Goal: Task Accomplishment & Management: Use online tool/utility

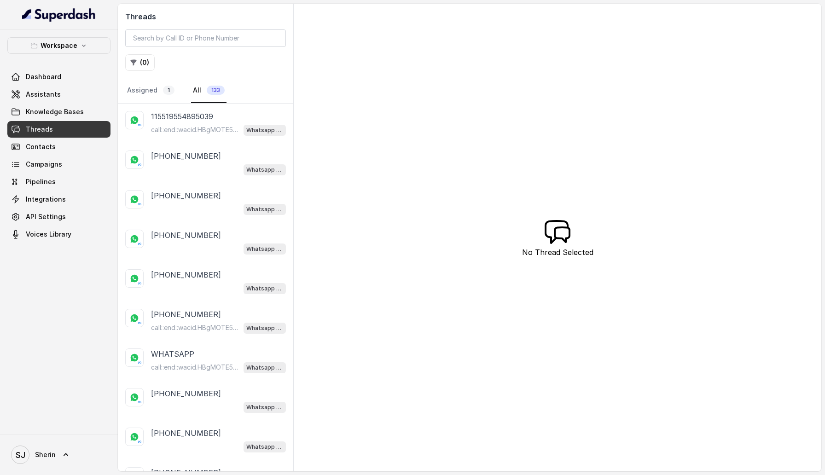
scroll to position [63, 0]
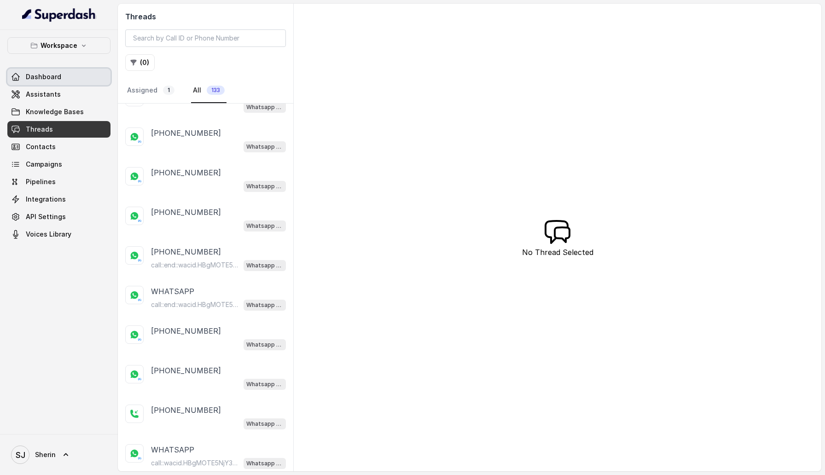
click at [64, 69] on link "Dashboard" at bounding box center [58, 77] width 103 height 17
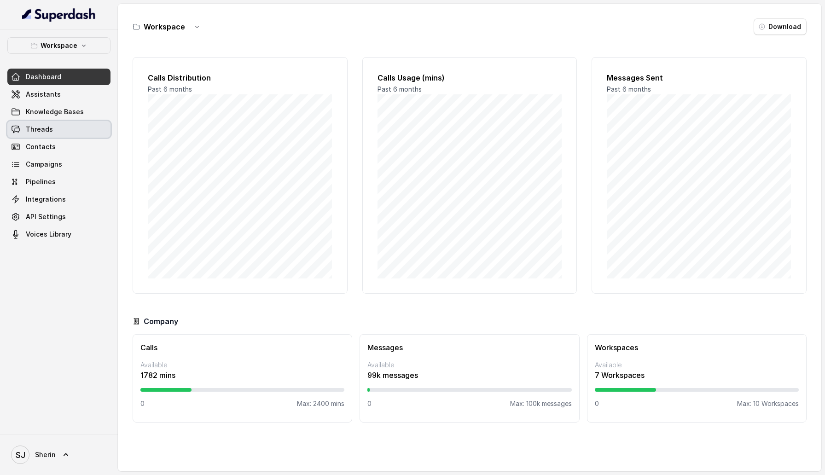
click at [49, 131] on span "Threads" at bounding box center [39, 129] width 27 height 9
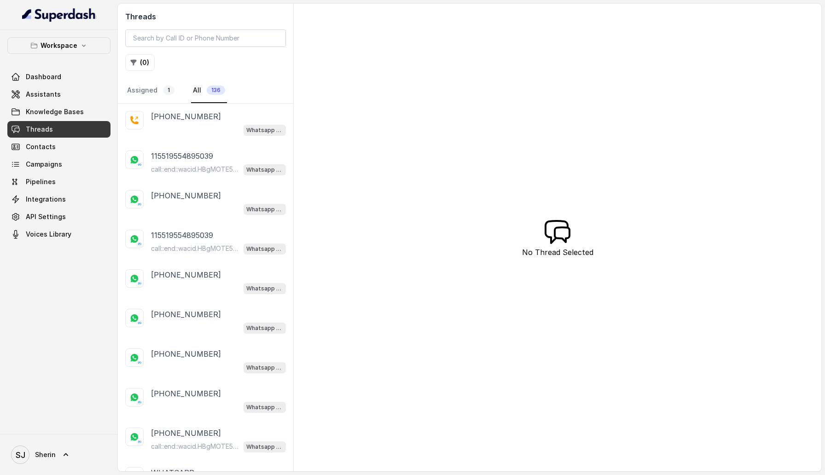
click at [198, 127] on div "Whatsapp Call Support Assistant" at bounding box center [218, 130] width 135 height 12
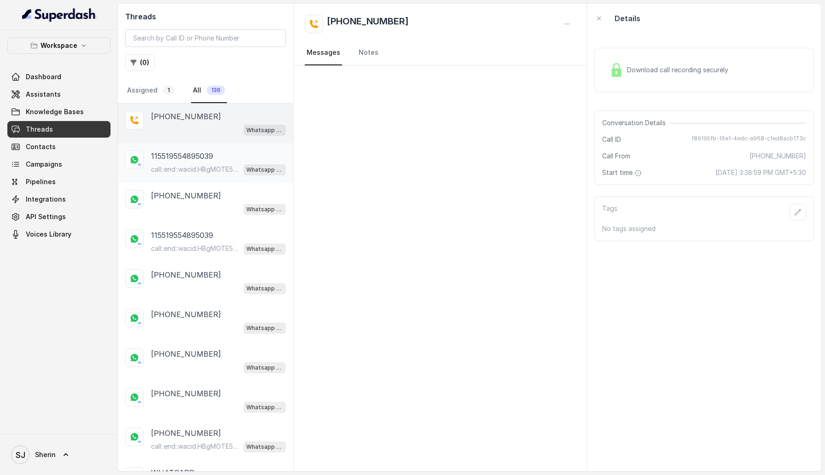
click at [204, 161] on div "[PHONE_NUMBER] call::end::wacid.HBgMOTE5ODg0NzY5NTU0FQIAERggREE1MDBCMzQ3QjkzQzN…" at bounding box center [218, 163] width 135 height 25
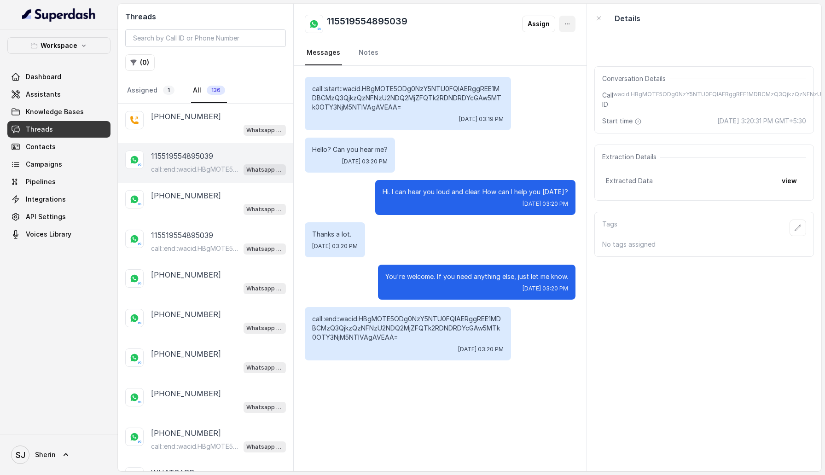
click at [568, 25] on icon "button" at bounding box center [567, 23] width 7 height 7
click at [216, 197] on div "Threads ( 0 ) Assigned 1 All 136 [PHONE_NUMBER] Whatsapp Call Support Assistant…" at bounding box center [470, 238] width 704 height 468
click at [202, 197] on p "[PHONE_NUMBER]" at bounding box center [186, 195] width 70 height 11
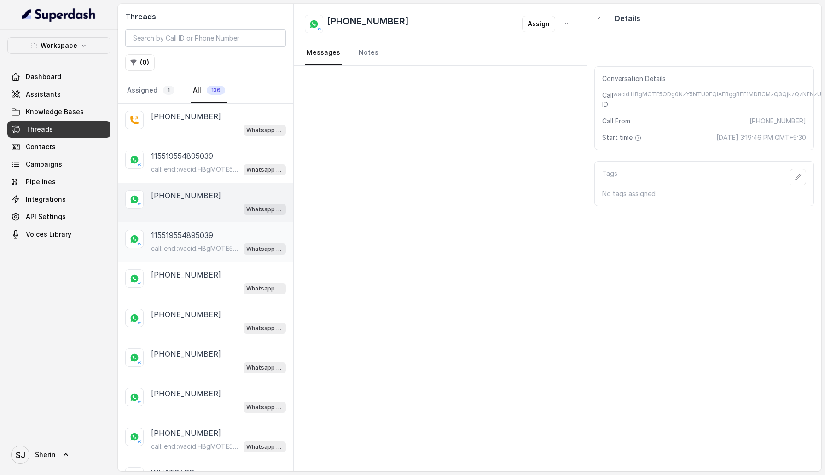
click at [228, 258] on div "[PHONE_NUMBER] call::end::wacid.HBgMOTE5NjY3Nzk5NjM5FQIAEhggQUNDQ0IzNkMxMDk3NTc…" at bounding box center [205, 242] width 175 height 40
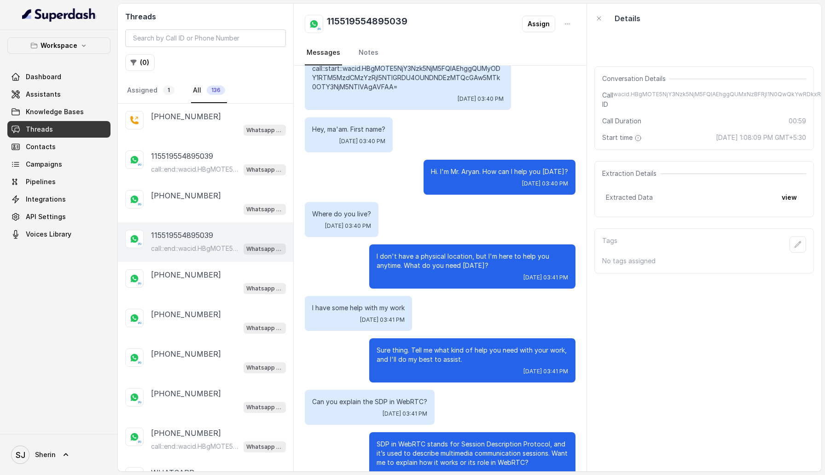
scroll to position [603, 0]
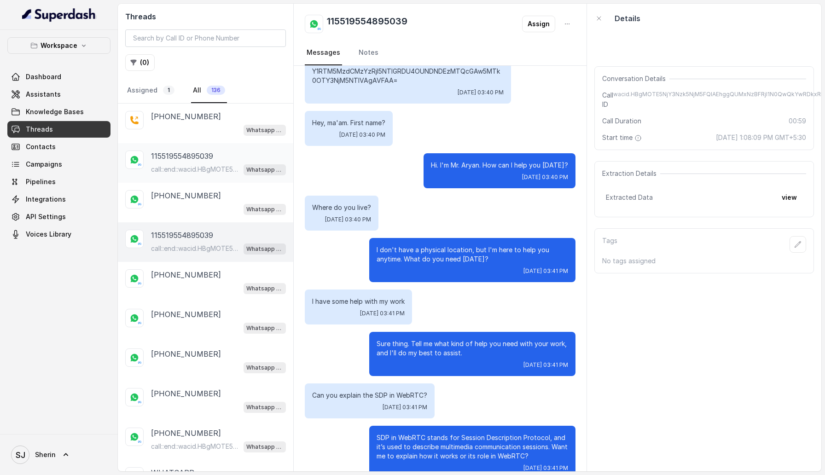
click at [210, 170] on p "call::end::wacid.HBgMOTE5ODg0NzY5NTU0FQIAERggREE1MDBCMzQ3QjkzQzNFNzU2NDQ2MjZFQT…" at bounding box center [195, 169] width 88 height 9
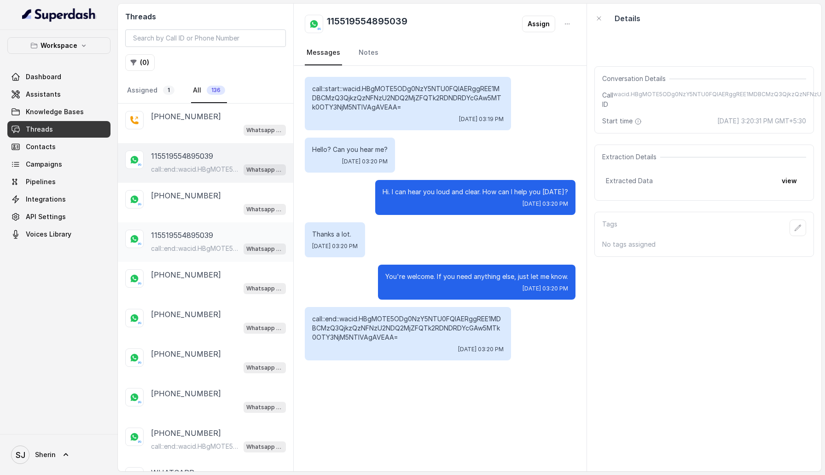
click at [197, 254] on div "[PHONE_NUMBER] call::end::wacid.HBgMOTE5NjY3Nzk5NjM5FQIAEhggQUNDQ0IzNkMxMDk3NTc…" at bounding box center [205, 242] width 175 height 40
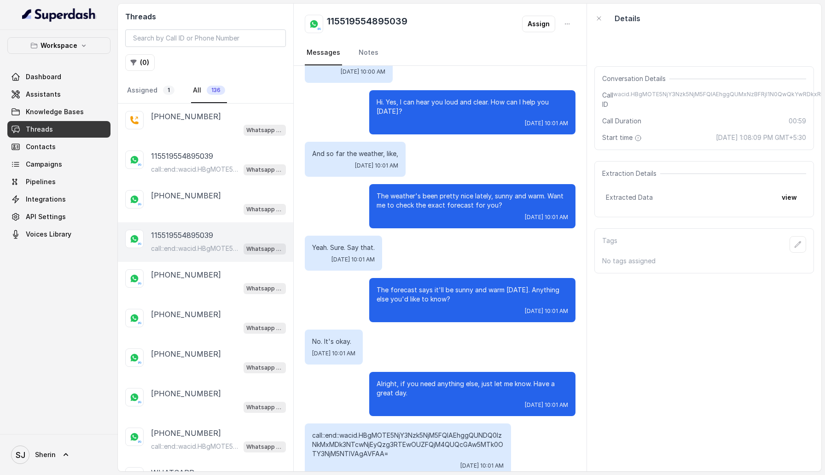
scroll to position [1508, 0]
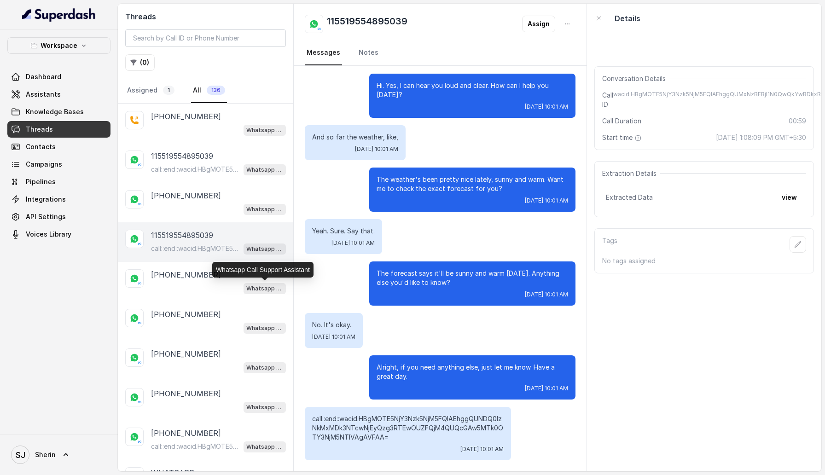
click at [228, 269] on div "Whatsapp Call Support Assistant" at bounding box center [262, 270] width 101 height 16
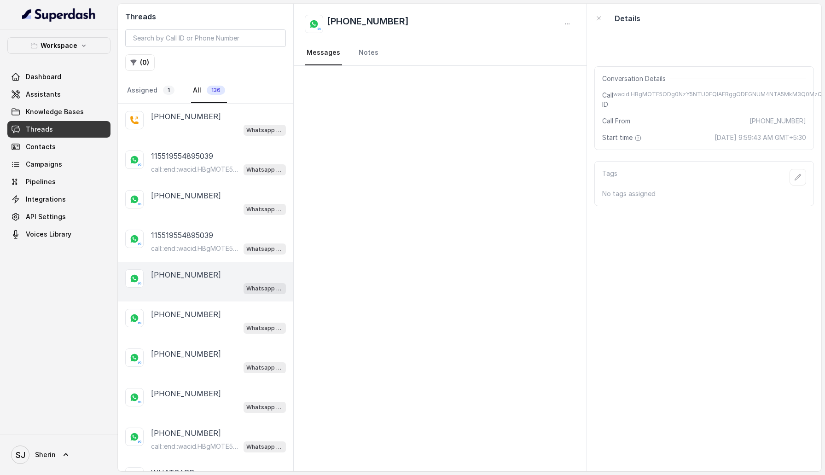
click at [149, 284] on div "[PHONE_NUMBER] Whatsapp Call Support Assistant" at bounding box center [205, 282] width 175 height 40
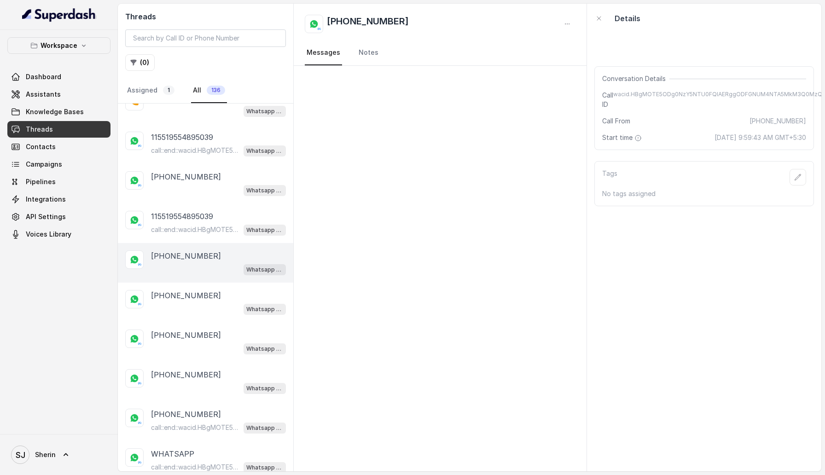
scroll to position [26, 0]
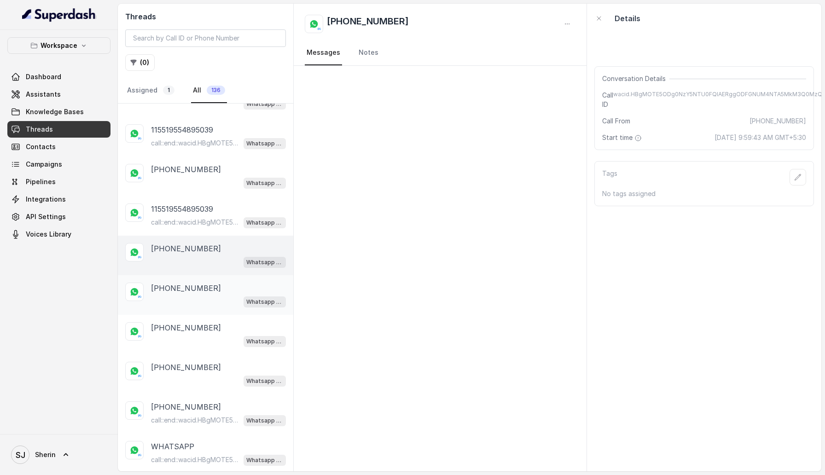
click at [213, 298] on div "Whatsapp Call Support Assistant" at bounding box center [218, 302] width 135 height 12
click at [207, 324] on p "[PHONE_NUMBER]" at bounding box center [186, 327] width 70 height 11
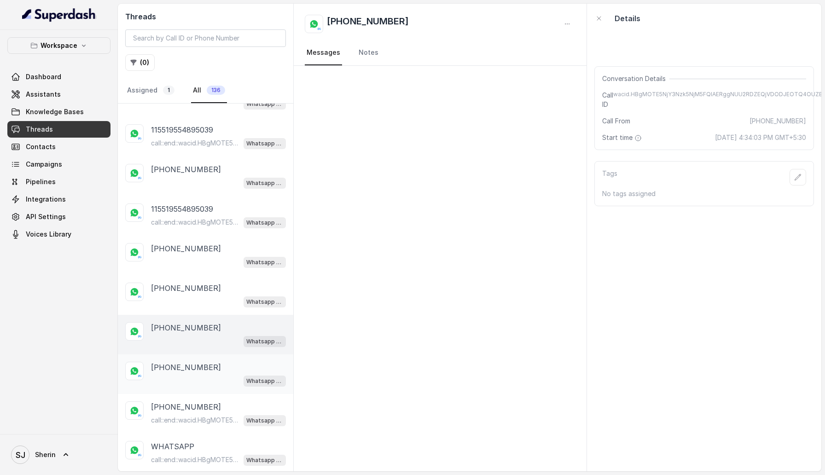
click at [207, 379] on div "Whatsapp Call Support Assistant" at bounding box center [218, 381] width 135 height 12
click at [206, 329] on p "[PHONE_NUMBER]" at bounding box center [186, 327] width 70 height 11
click at [209, 279] on div "[PHONE_NUMBER] Whatsapp Call Support Assistant" at bounding box center [205, 295] width 175 height 40
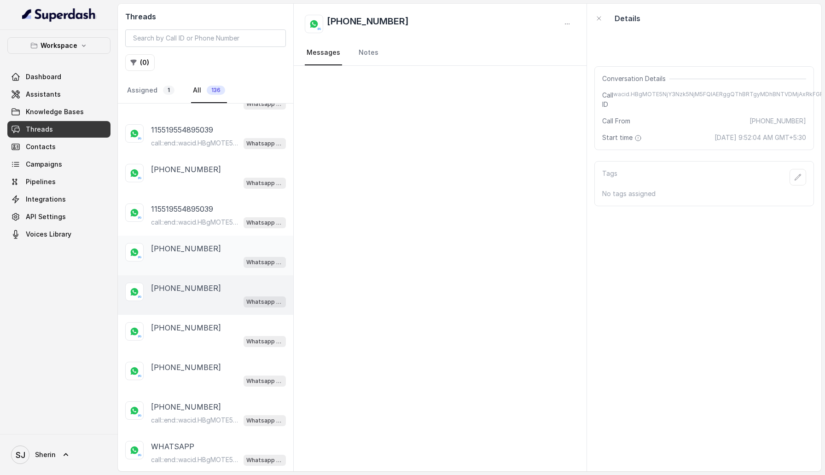
click at [196, 250] on p "[PHONE_NUMBER]" at bounding box center [186, 248] width 70 height 11
click at [206, 302] on div "Whatsapp Call Support Assistant" at bounding box center [218, 302] width 135 height 12
click at [210, 335] on div "Whatsapp Call Support Assistant" at bounding box center [218, 341] width 135 height 12
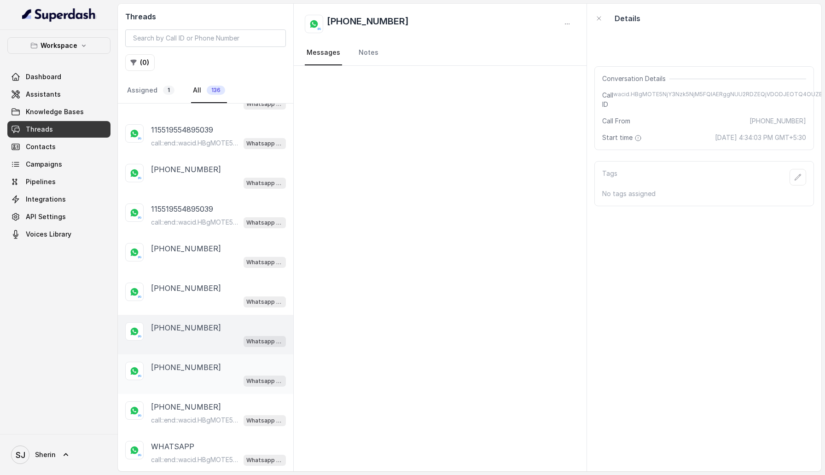
click at [210, 376] on div "Whatsapp Call Support Assistant" at bounding box center [218, 381] width 135 height 12
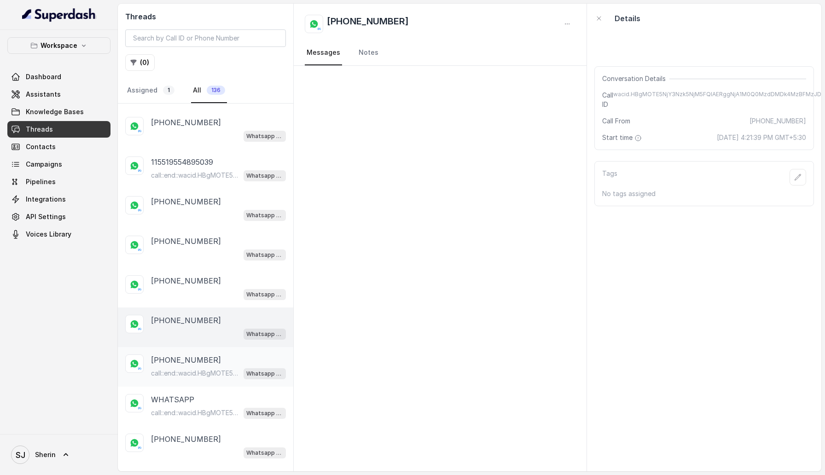
click at [194, 369] on p "call::end::wacid.HBgMOTE5NjY3Nzk5NjM5FQIAEhggQUM2NUNBODIyMzQzMDM3N0I1OEM1QzhGNj…" at bounding box center [195, 373] width 88 height 9
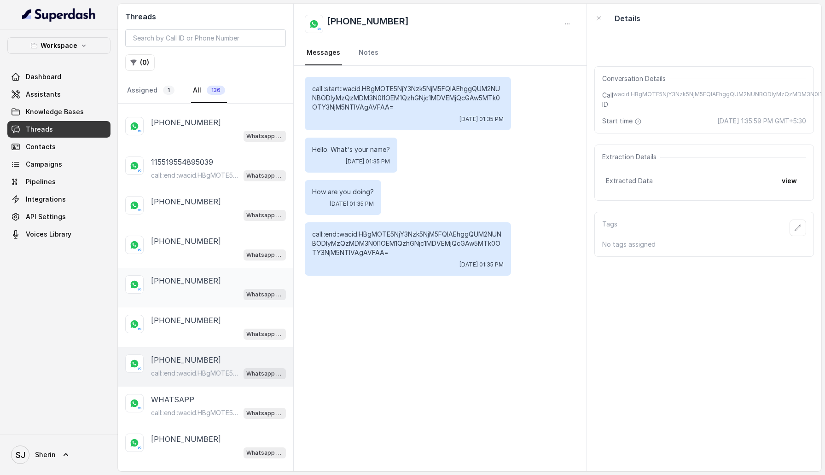
click at [211, 302] on div "[PHONE_NUMBER] Whatsapp Call Support Assistant" at bounding box center [205, 288] width 175 height 40
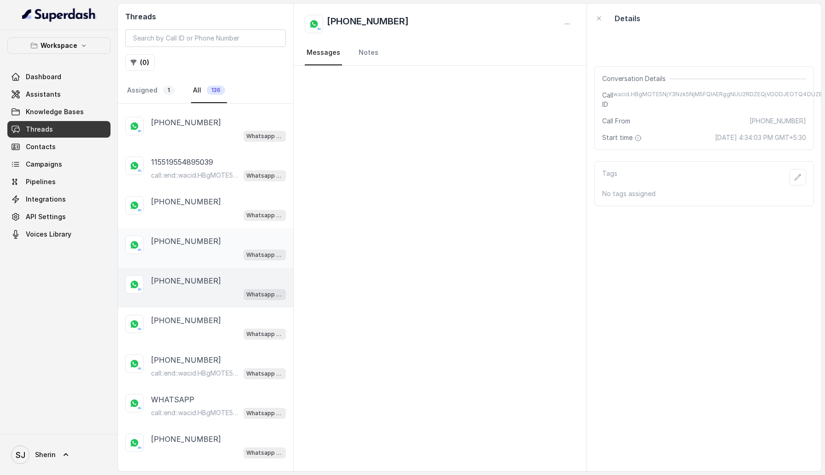
click at [211, 258] on div "Whatsapp Call Support Assistant" at bounding box center [218, 255] width 135 height 12
click at [207, 200] on p "[PHONE_NUMBER]" at bounding box center [186, 201] width 70 height 11
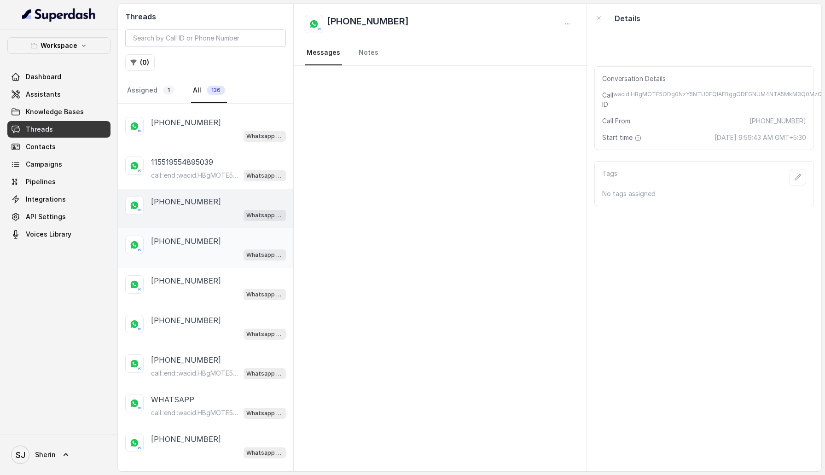
click at [233, 241] on div "[PHONE_NUMBER]" at bounding box center [218, 241] width 135 height 11
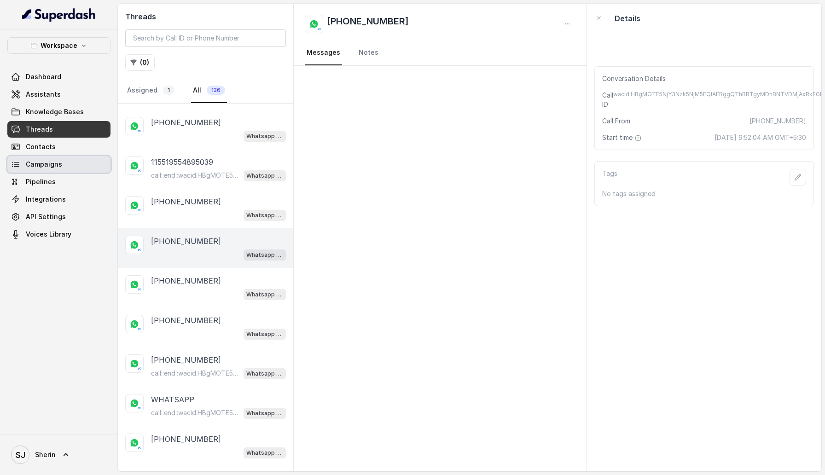
click at [90, 164] on link "Campaigns" at bounding box center [58, 164] width 103 height 17
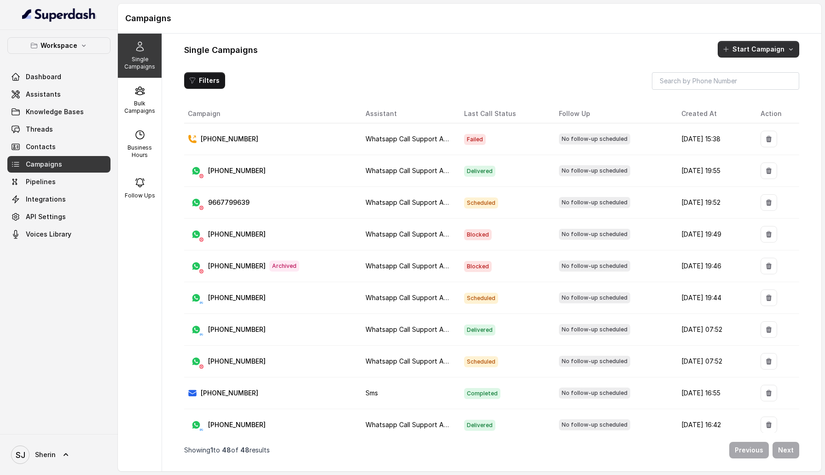
click at [777, 48] on button "Start Campaign" at bounding box center [759, 49] width 82 height 17
click at [764, 111] on p "Whatsapp" at bounding box center [753, 107] width 32 height 9
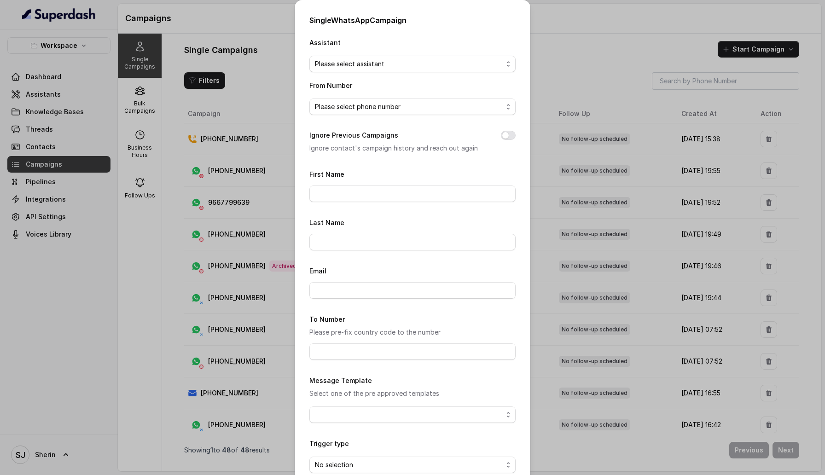
scroll to position [50, 0]
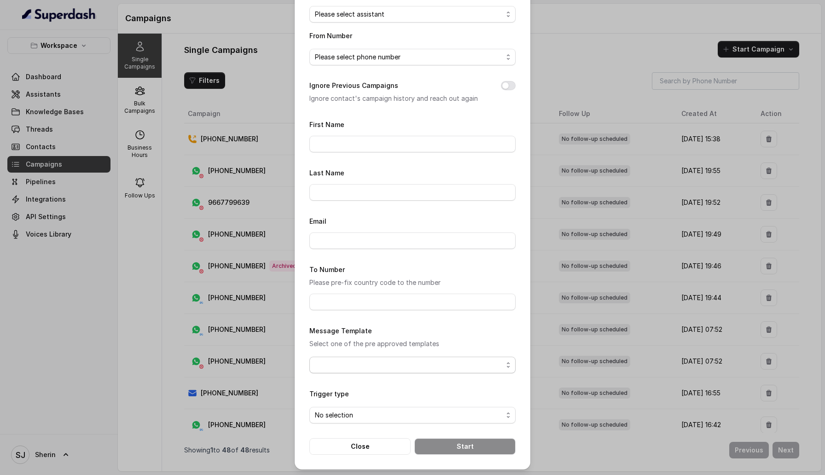
click at [364, 360] on span "button" at bounding box center [412, 365] width 206 height 17
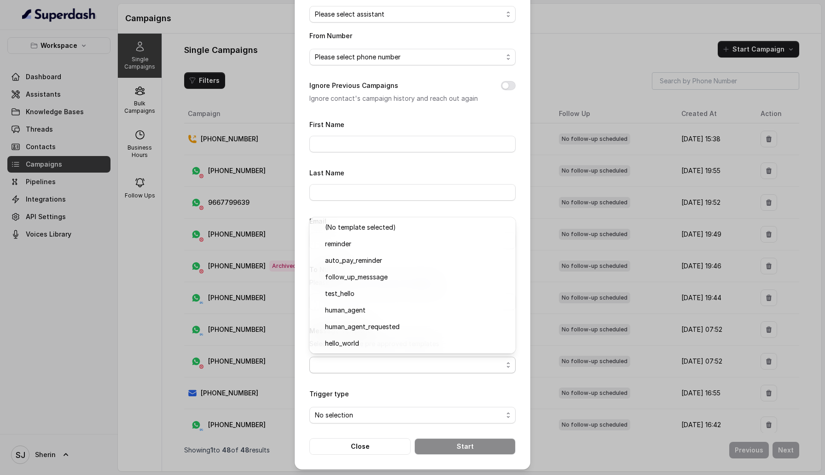
click at [729, 22] on div "Single WhatsApp Campaign Assistant Please select assistant From Number Please s…" at bounding box center [412, 237] width 825 height 475
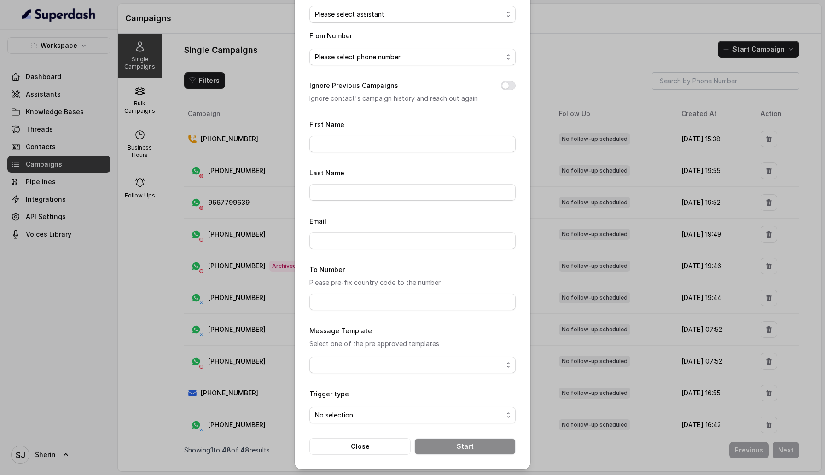
click at [753, 57] on div "Single WhatsApp Campaign Assistant Please select assistant From Number Please s…" at bounding box center [412, 237] width 825 height 475
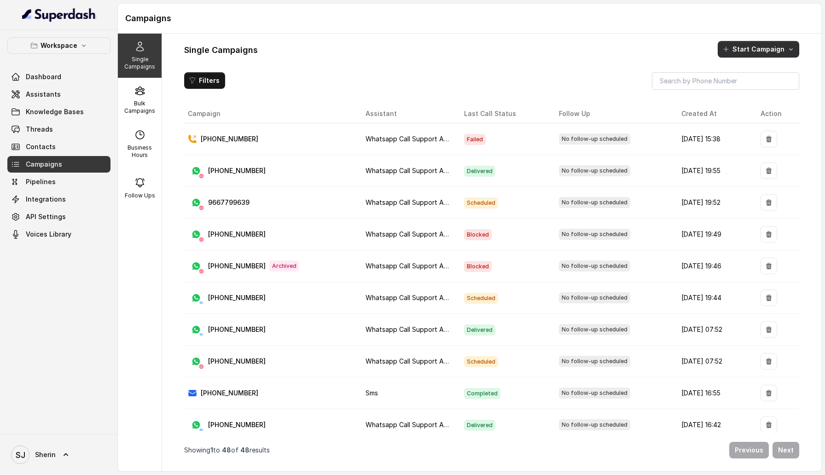
click at [753, 50] on button "Start Campaign" at bounding box center [759, 49] width 82 height 17
click at [759, 111] on p "Whatsapp" at bounding box center [753, 107] width 32 height 9
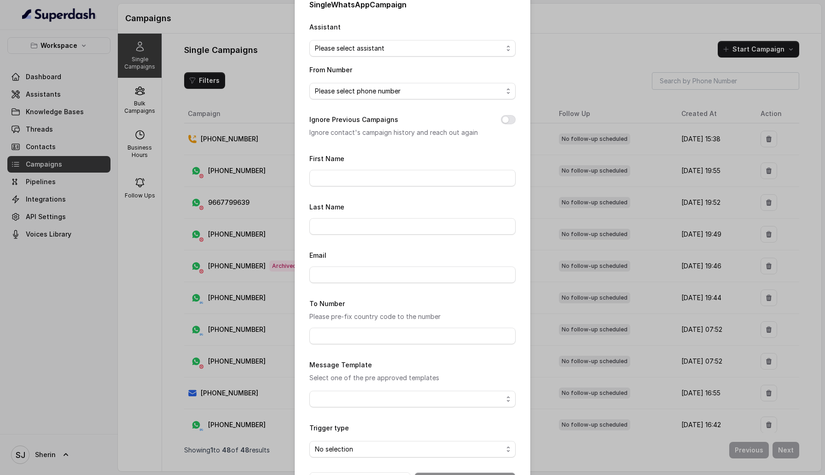
scroll to position [0, 0]
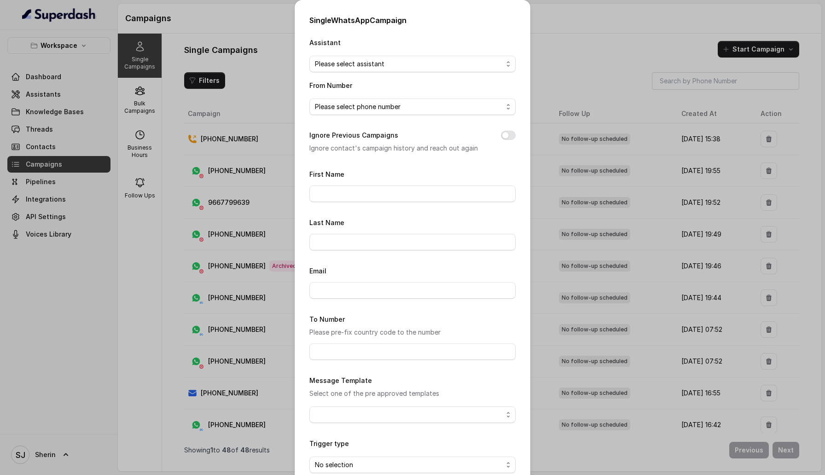
click at [224, 181] on div "Single WhatsApp Campaign Assistant Please select assistant From Number Please s…" at bounding box center [412, 237] width 825 height 475
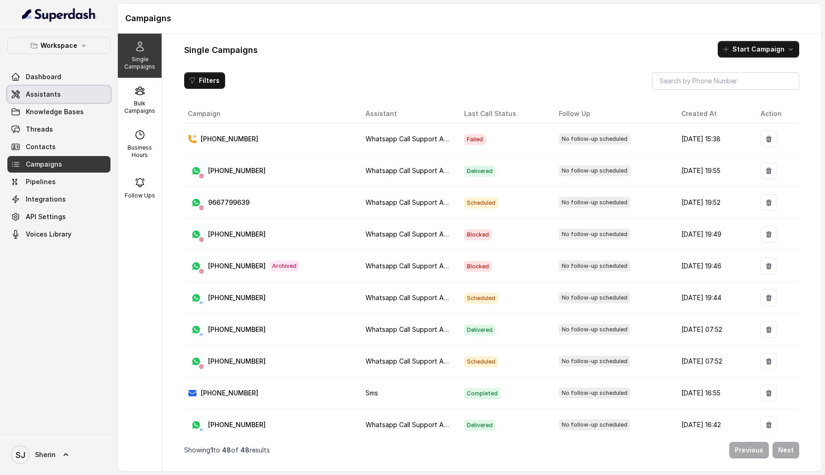
click at [55, 96] on span "Assistants" at bounding box center [43, 94] width 35 height 9
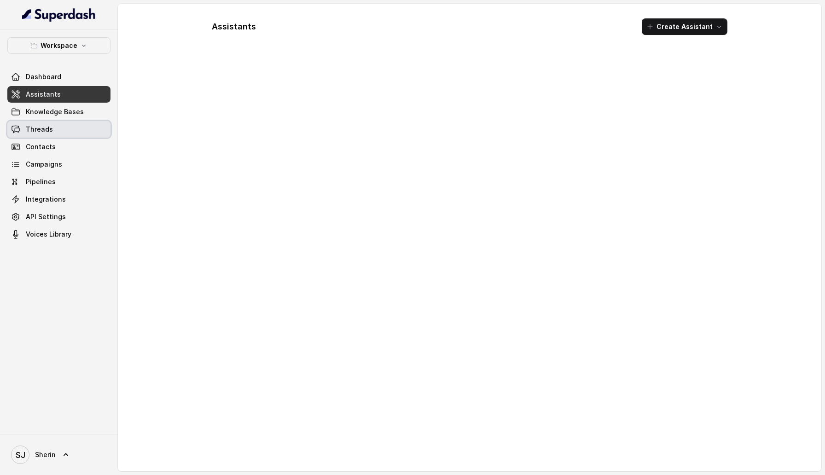
click at [53, 129] on link "Threads" at bounding box center [58, 129] width 103 height 17
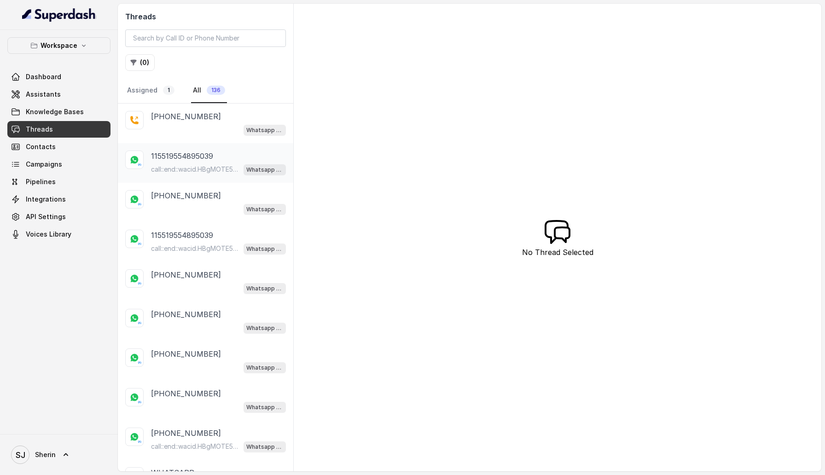
click at [200, 162] on div "[PHONE_NUMBER] call::end::wacid.HBgMOTE5ODg0NzY5NTU0FQIAERggREE1MDBCMzQ3QjkzQzN…" at bounding box center [218, 163] width 135 height 25
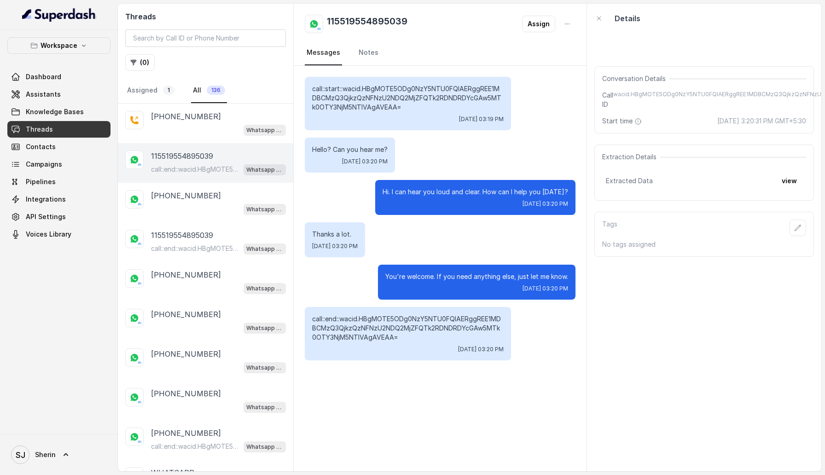
click at [163, 158] on p "115519554895039" at bounding box center [182, 156] width 62 height 11
drag, startPoint x: 151, startPoint y: 154, endPoint x: 216, endPoint y: 152, distance: 64.5
click at [216, 152] on div "115519554895039" at bounding box center [218, 156] width 135 height 11
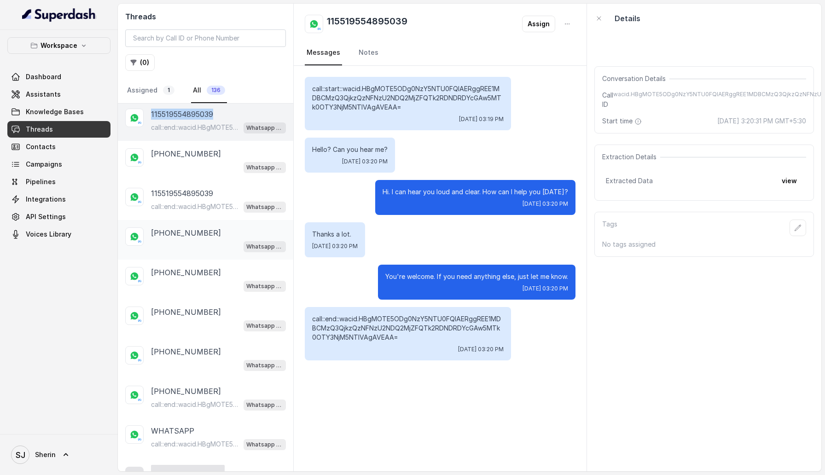
scroll to position [63, 0]
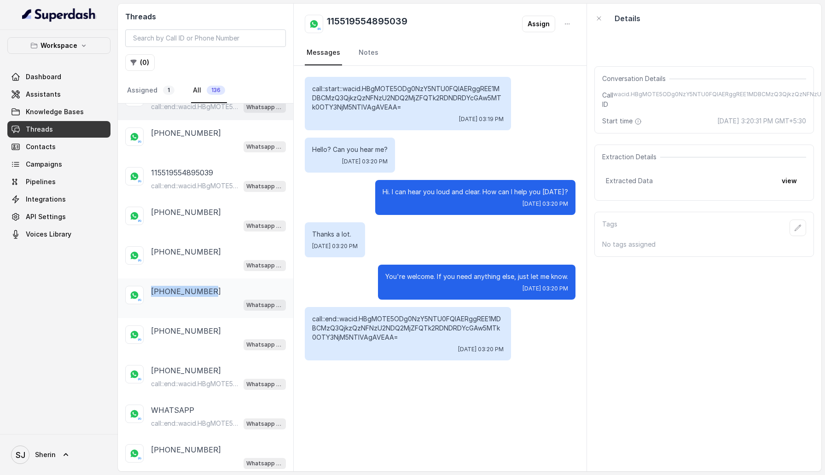
drag, startPoint x: 153, startPoint y: 288, endPoint x: 210, endPoint y: 288, distance: 57.6
click at [210, 288] on div "[PHONE_NUMBER]" at bounding box center [218, 291] width 135 height 11
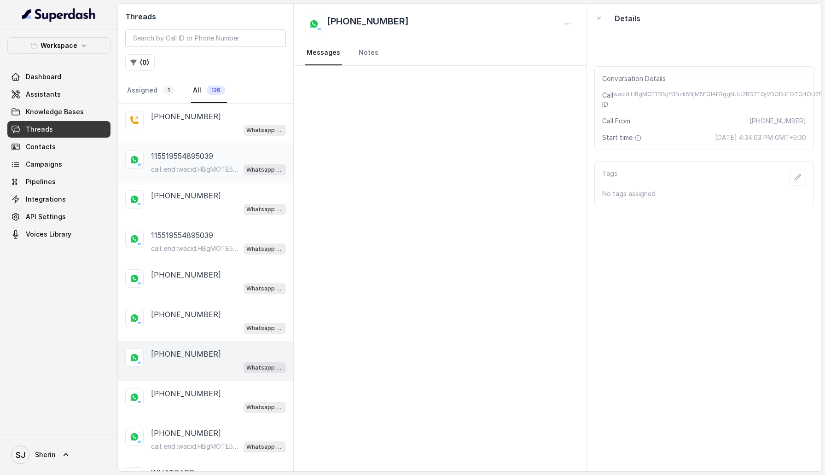
click at [184, 160] on p "115519554895039" at bounding box center [182, 156] width 62 height 11
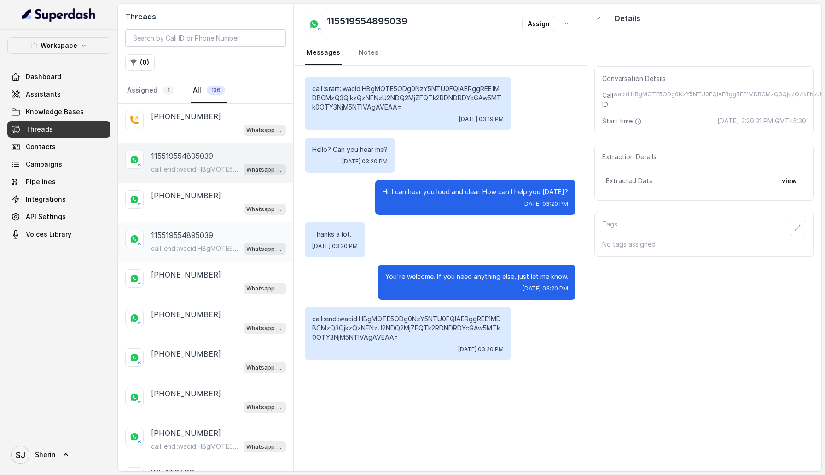
click at [176, 251] on p "call::end::wacid.HBgMOTE5NjY3Nzk5NjM5FQIAEhggQUNDQ0IzNkMxMDk3NTcwNjEyQzg3RTEwOU…" at bounding box center [195, 248] width 88 height 9
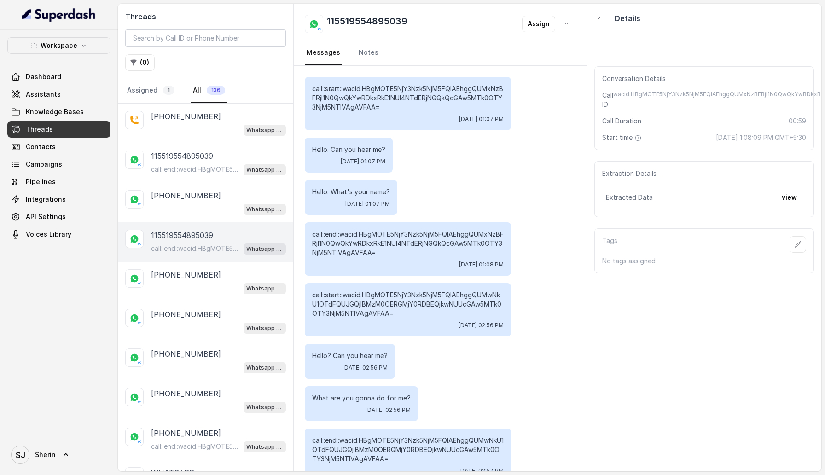
scroll to position [1508, 0]
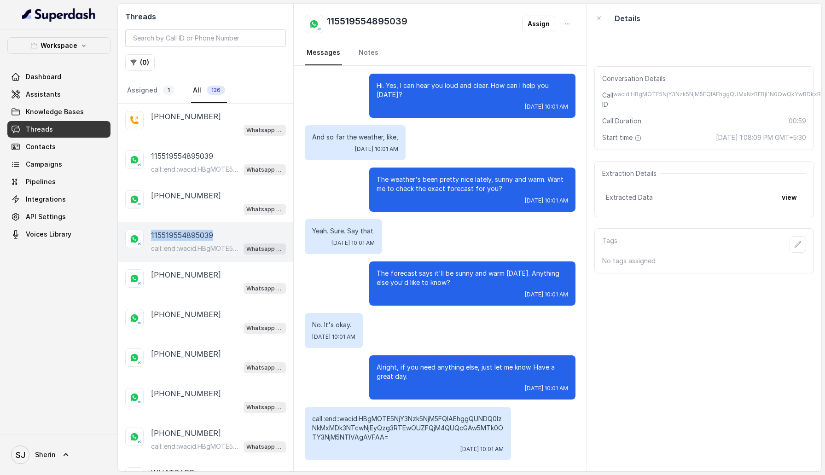
drag, startPoint x: 148, startPoint y: 231, endPoint x: 225, endPoint y: 232, distance: 77.4
click at [225, 232] on div "[PHONE_NUMBER] call::end::wacid.HBgMOTE5NjY3Nzk5NjM5FQIAEhggQUNDQ0IzNkMxMDk3NTc…" at bounding box center [205, 242] width 175 height 40
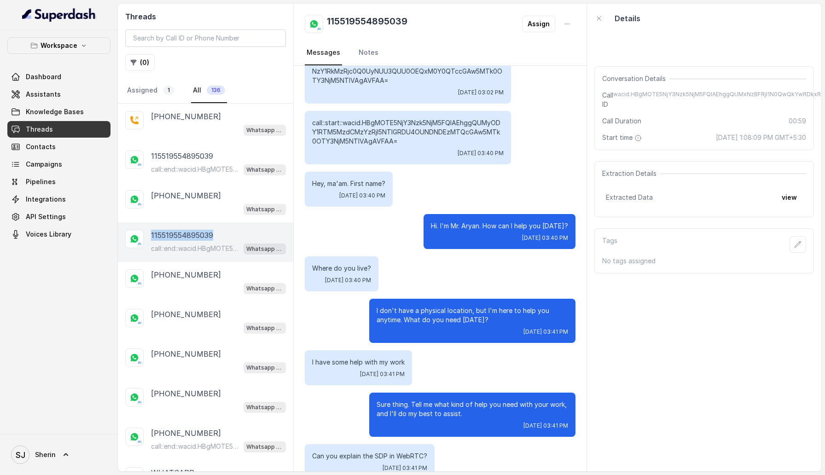
scroll to position [548, 0]
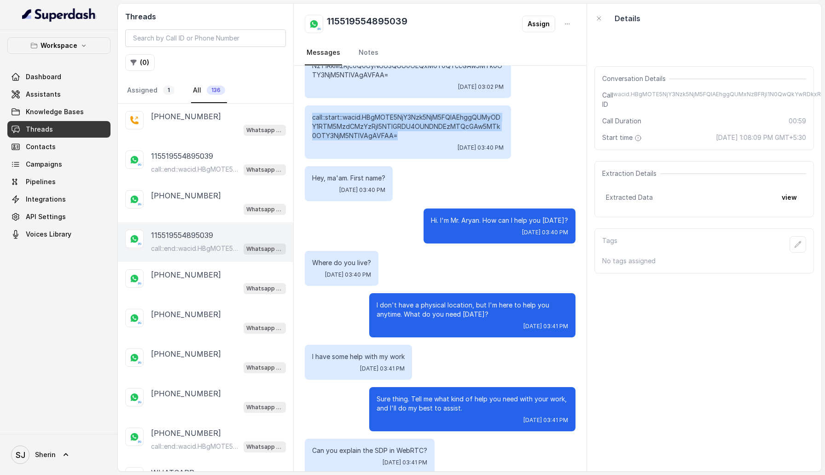
drag, startPoint x: 311, startPoint y: 115, endPoint x: 404, endPoint y: 133, distance: 95.1
click at [404, 133] on div "call::start::wacid.HBgMOTE5NjY3Nzk5NjM5FQIAEhggQUMyODY1RTM5MzdCMzYzRjI5NTlGRDU4…" at bounding box center [408, 131] width 206 height 53
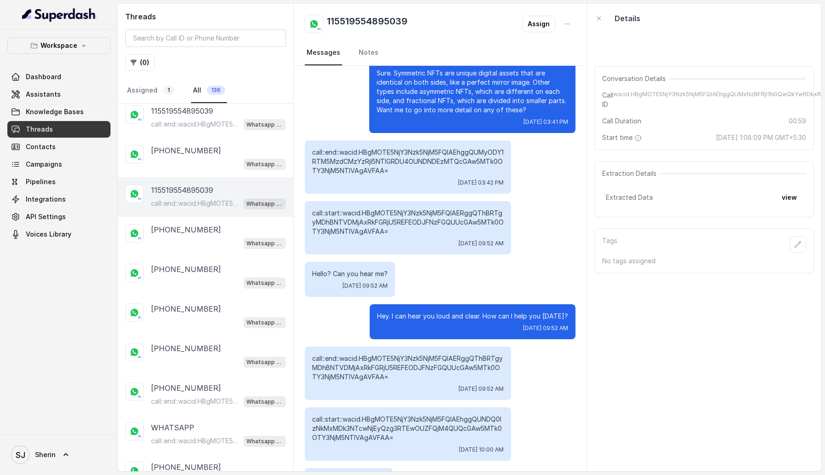
scroll to position [1129, 0]
